Goal: Find specific page/section: Find specific page/section

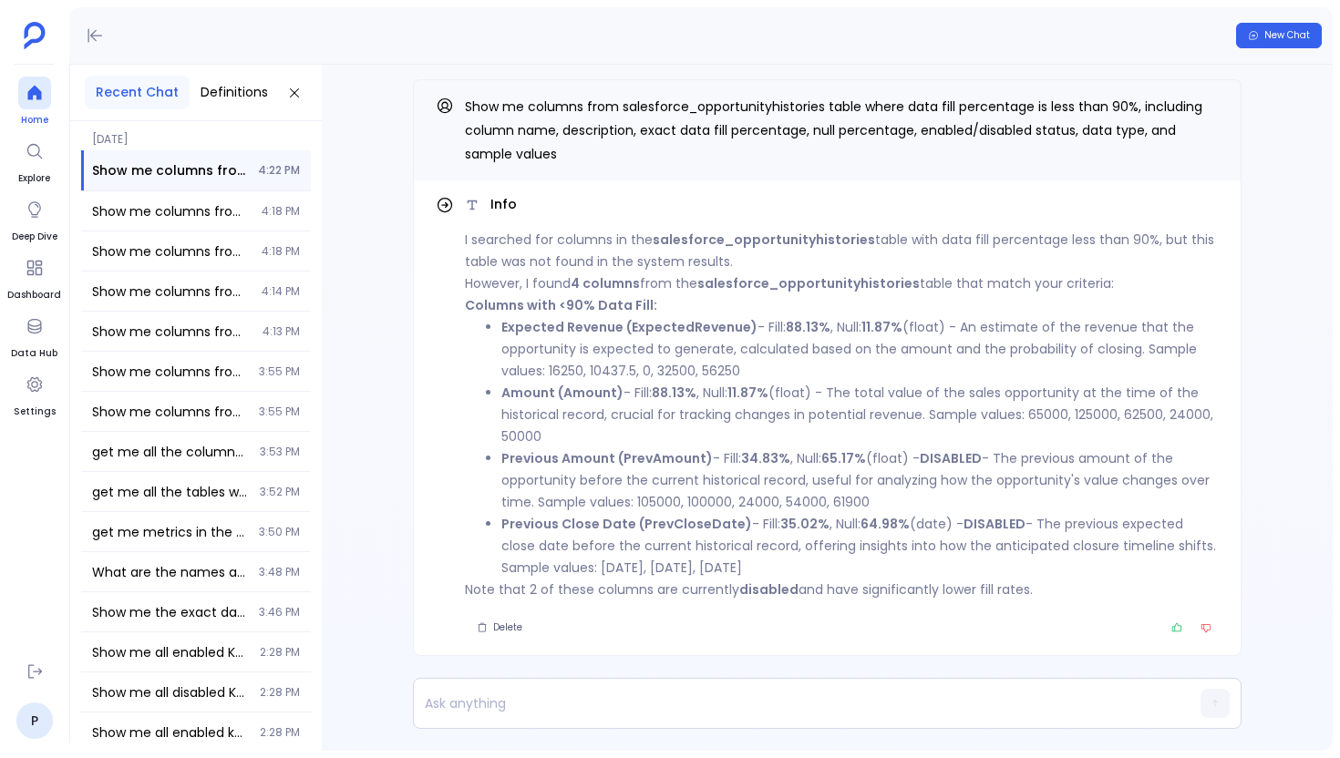
click at [48, 108] on link "Home" at bounding box center [34, 102] width 33 height 51
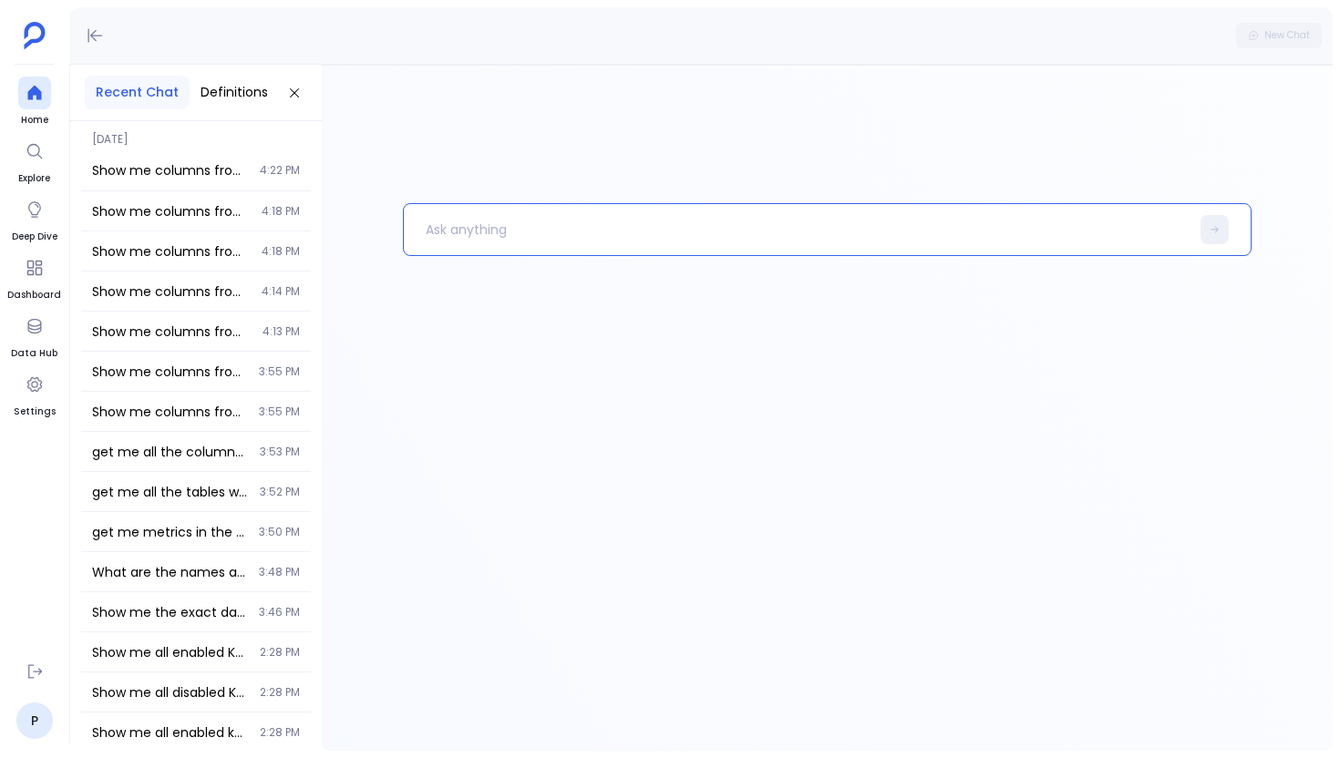
click at [512, 247] on p at bounding box center [797, 229] width 786 height 47
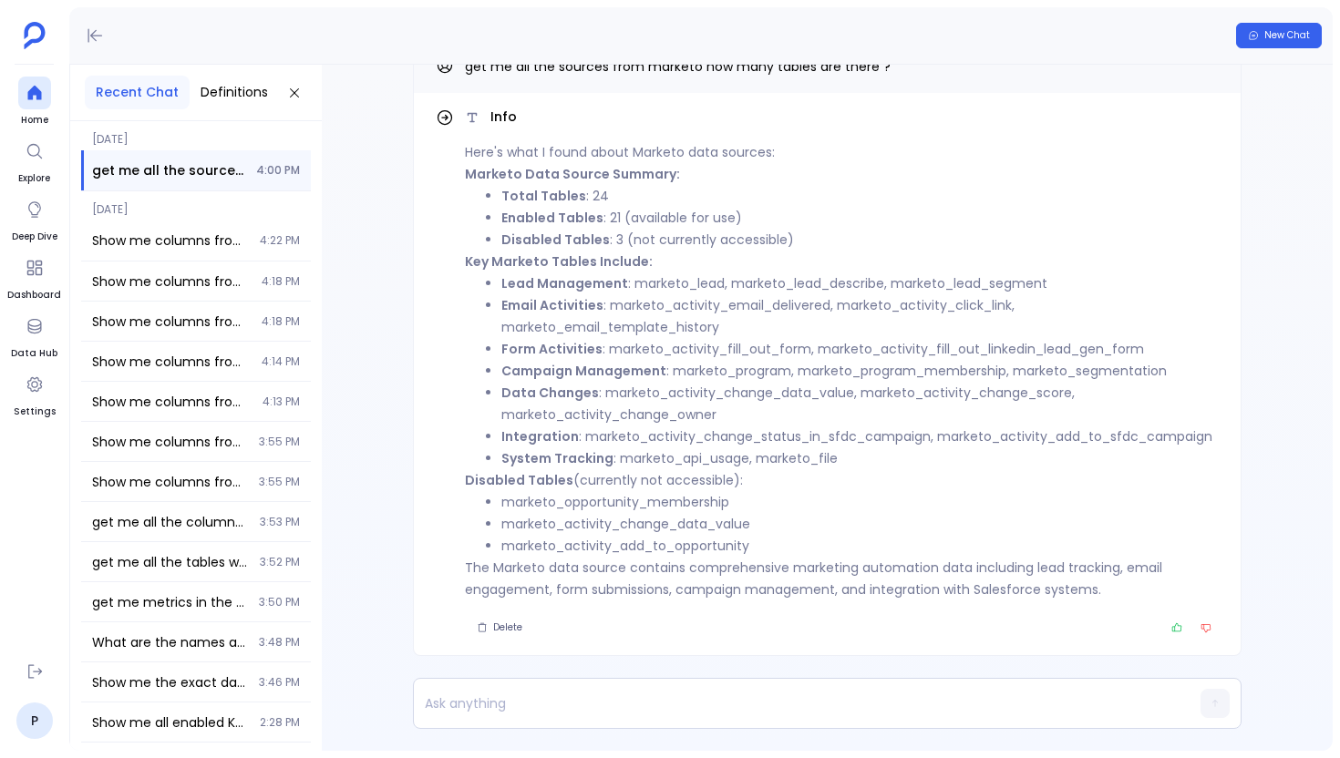
scroll to position [-69, 0]
